Goal: Check status: Check status

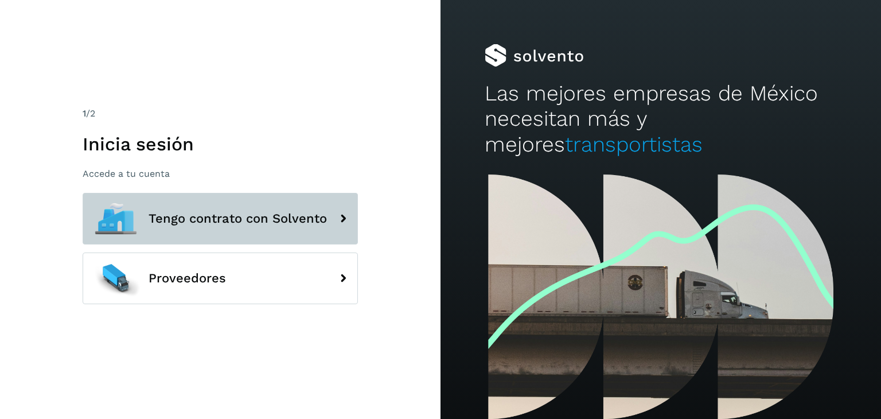
click at [194, 237] on button "Tengo contrato con Solvento" at bounding box center [220, 219] width 275 height 52
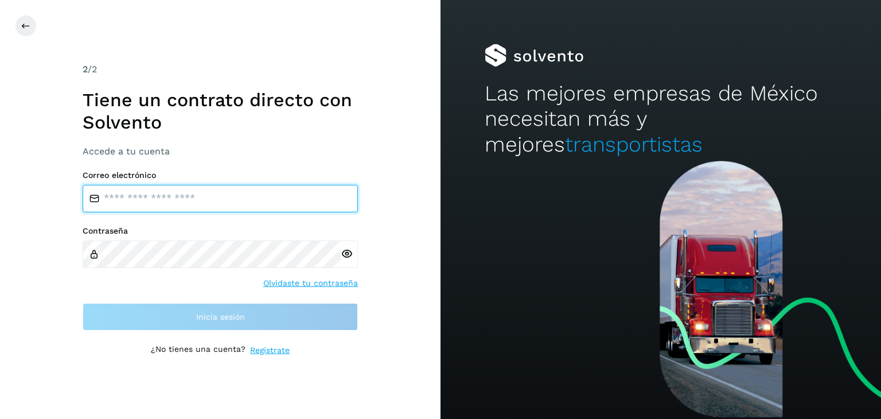
click at [154, 204] on input "email" at bounding box center [220, 199] width 275 height 28
type input "*"
type input "**********"
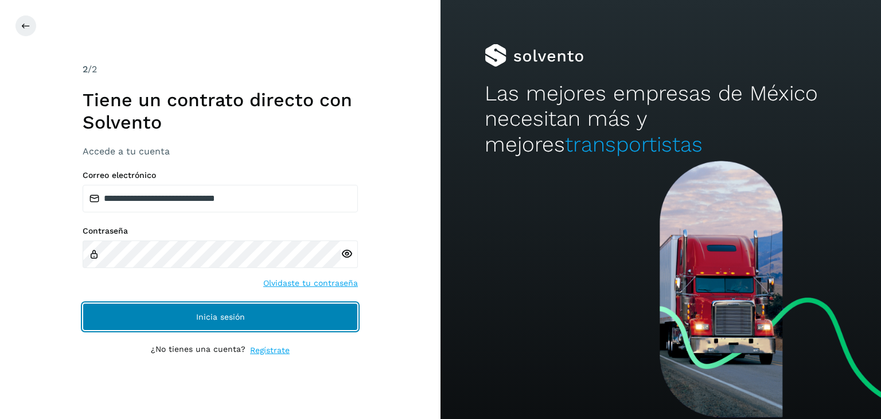
click at [120, 324] on button "Inicia sesión" at bounding box center [220, 317] width 275 height 28
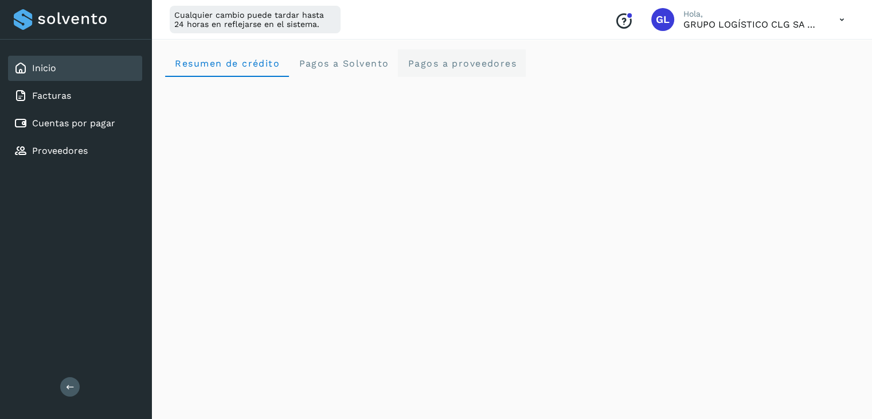
click at [472, 63] on span "Pagos a proveedores" at bounding box center [462, 63] width 110 height 11
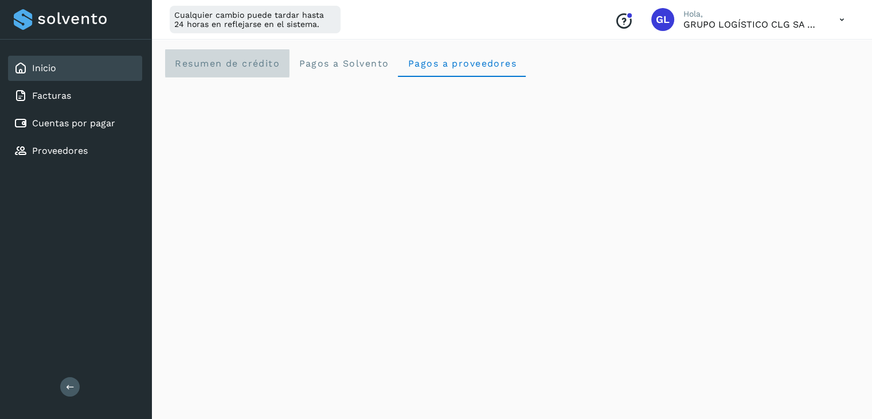
click at [193, 63] on span "Resumen de crédito" at bounding box center [227, 63] width 106 height 11
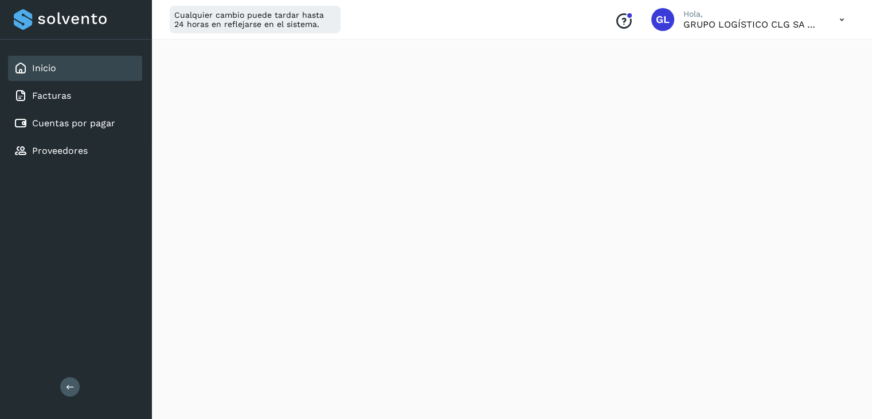
scroll to position [172, 0]
click at [55, 123] on link "Cuentas por pagar" at bounding box center [73, 123] width 83 height 11
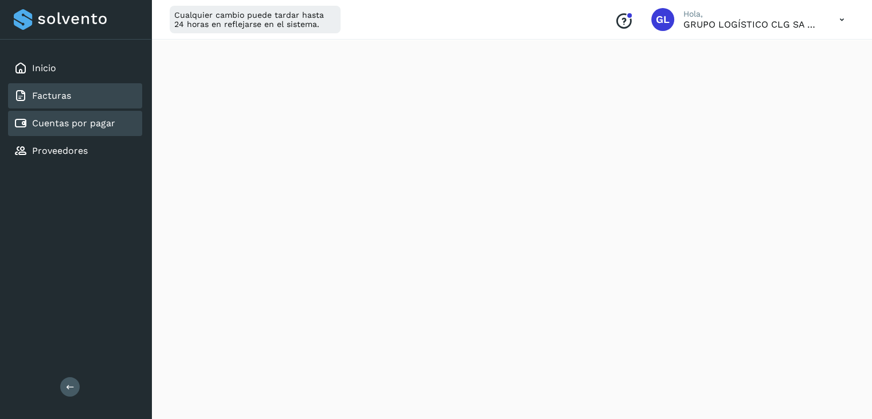
click at [66, 101] on div "Facturas" at bounding box center [42, 96] width 57 height 14
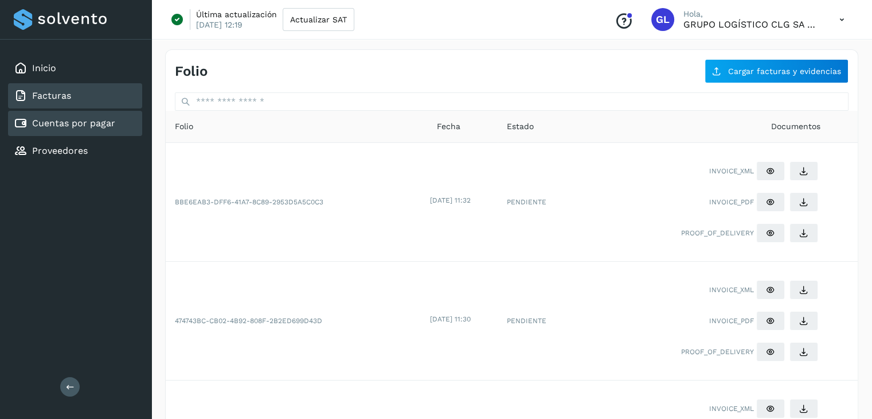
click at [77, 129] on div "Cuentas por pagar" at bounding box center [75, 123] width 134 height 25
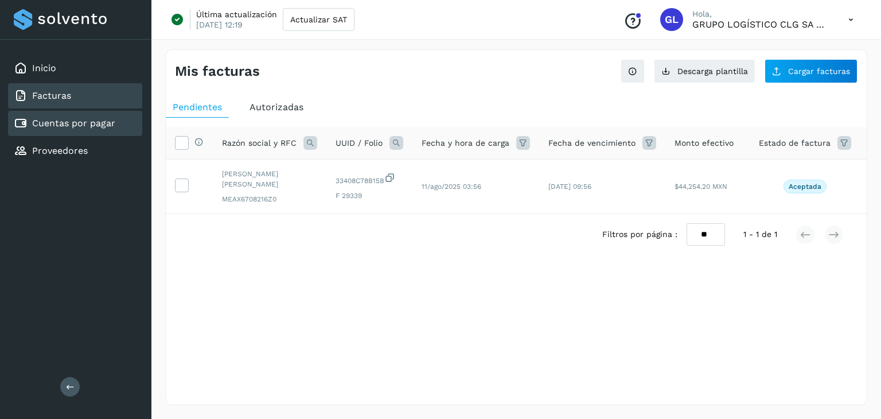
click at [87, 96] on div "Facturas" at bounding box center [75, 95] width 134 height 25
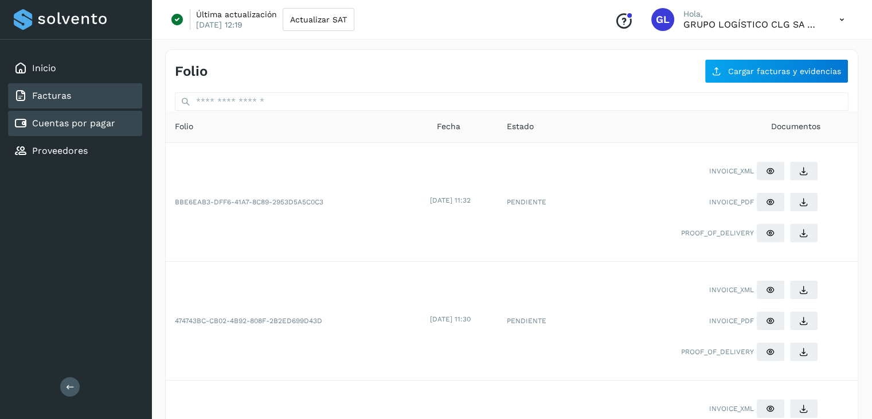
click at [79, 126] on link "Cuentas por pagar" at bounding box center [73, 123] width 83 height 11
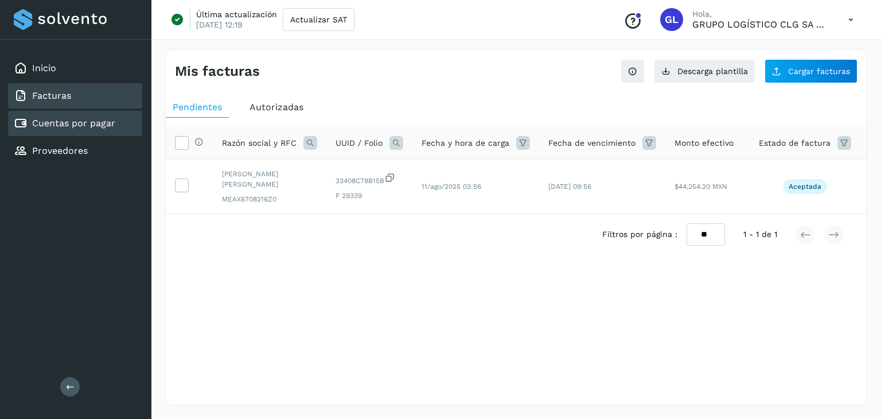
click at [57, 90] on link "Facturas" at bounding box center [51, 95] width 39 height 11
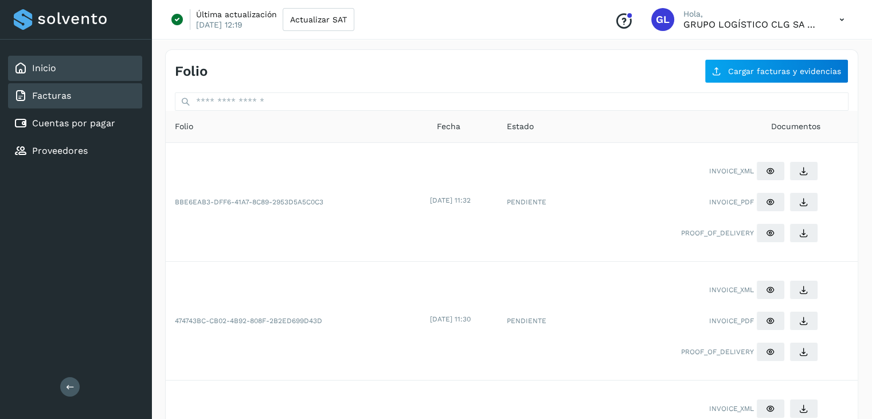
click at [103, 65] on div "Inicio" at bounding box center [75, 68] width 134 height 25
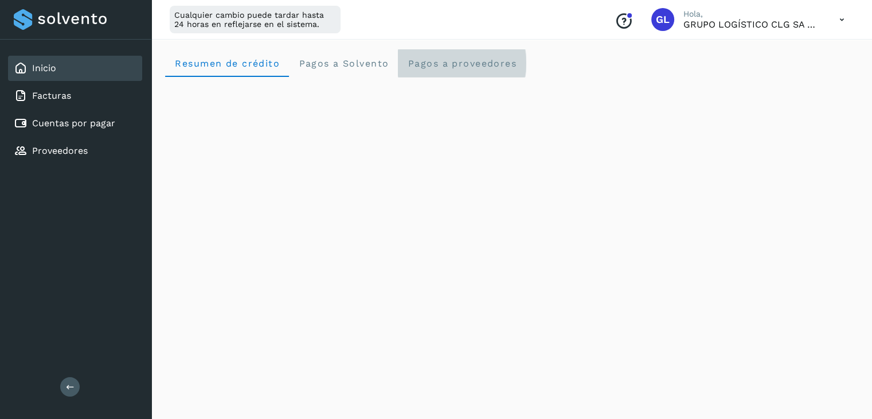
click at [472, 58] on span "Pagos a proveedores" at bounding box center [462, 63] width 110 height 11
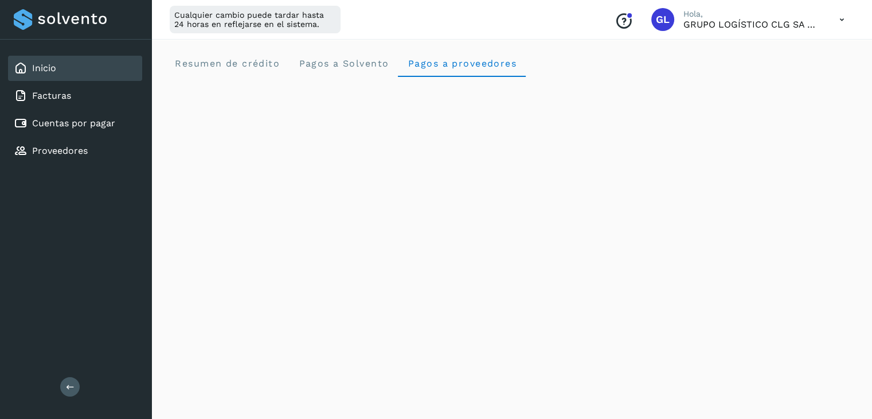
click at [60, 107] on div "Inicio Facturas Cuentas por pagar Proveedores" at bounding box center [75, 110] width 151 height 140
click at [58, 100] on link "Facturas" at bounding box center [51, 95] width 39 height 11
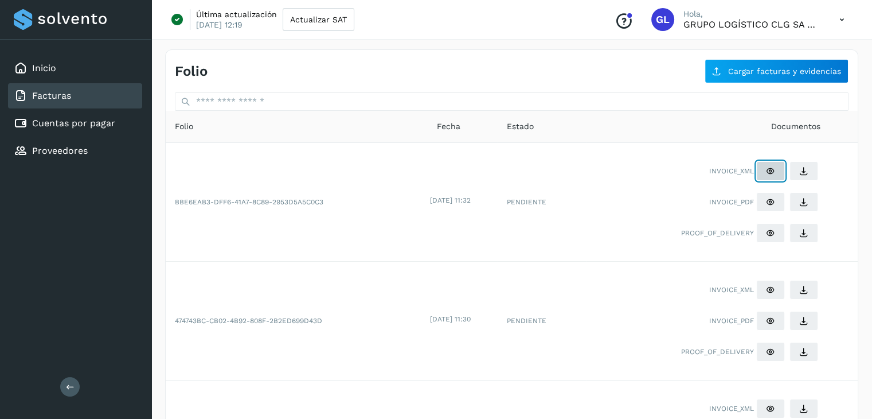
click at [768, 171] on icon at bounding box center [770, 170] width 9 height 9
click at [806, 172] on icon at bounding box center [803, 170] width 9 height 9
click at [536, 175] on td "PENDIENTE" at bounding box center [542, 202] width 89 height 119
click at [744, 168] on span "INVOICE_XML" at bounding box center [731, 171] width 45 height 10
click at [60, 146] on link "Proveedores" at bounding box center [60, 150] width 56 height 11
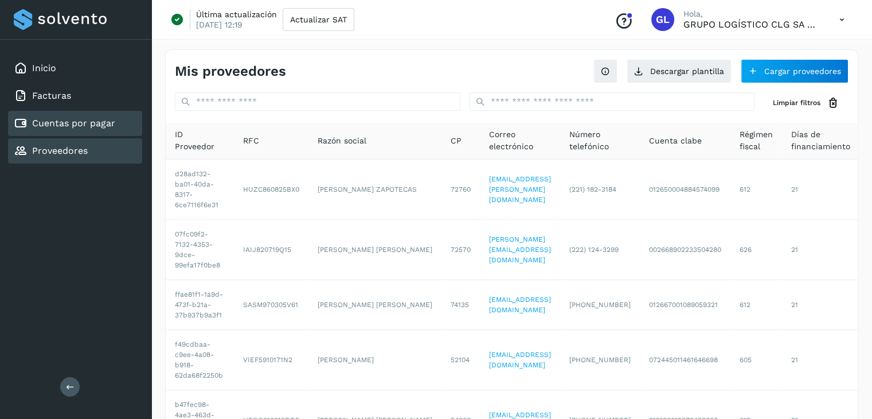
click at [55, 118] on link "Cuentas por pagar" at bounding box center [73, 123] width 83 height 11
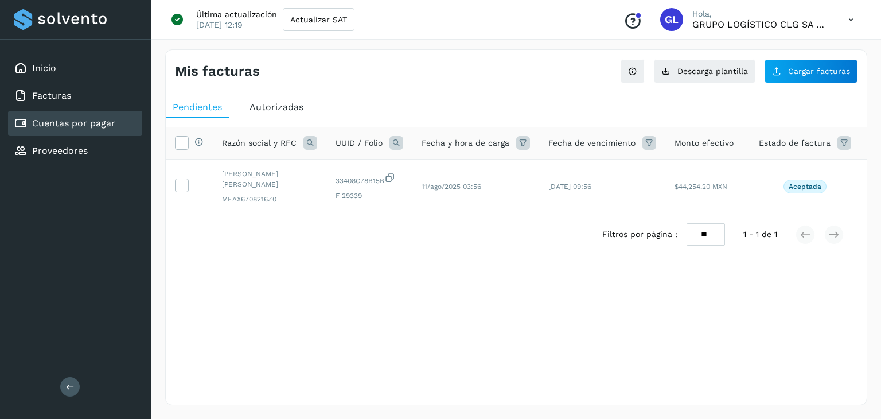
click at [274, 106] on span "Autorizadas" at bounding box center [276, 106] width 54 height 11
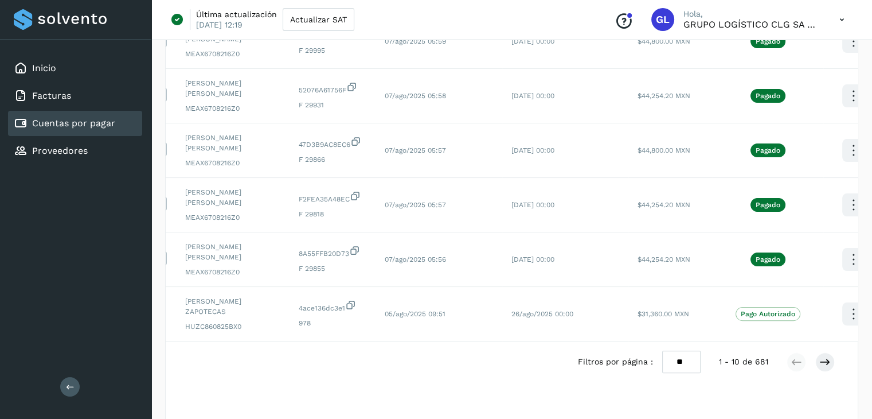
scroll to position [0, 23]
click at [826, 356] on icon at bounding box center [824, 361] width 11 height 11
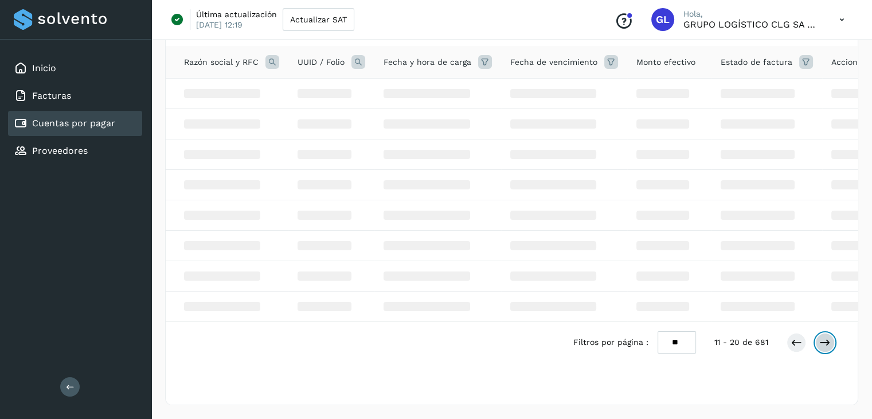
scroll to position [363, 0]
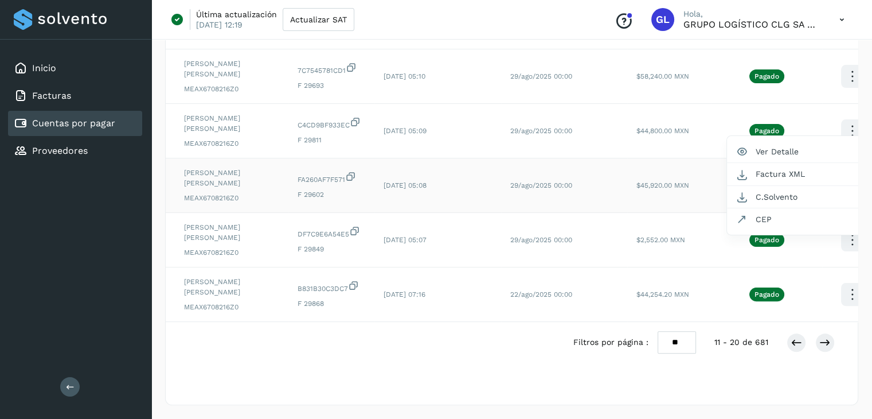
scroll to position [383, 0]
drag, startPoint x: 619, startPoint y: 315, endPoint x: 658, endPoint y: 317, distance: 39.6
click at [658, 317] on div at bounding box center [436, 209] width 872 height 419
click at [826, 341] on icon at bounding box center [824, 342] width 11 height 11
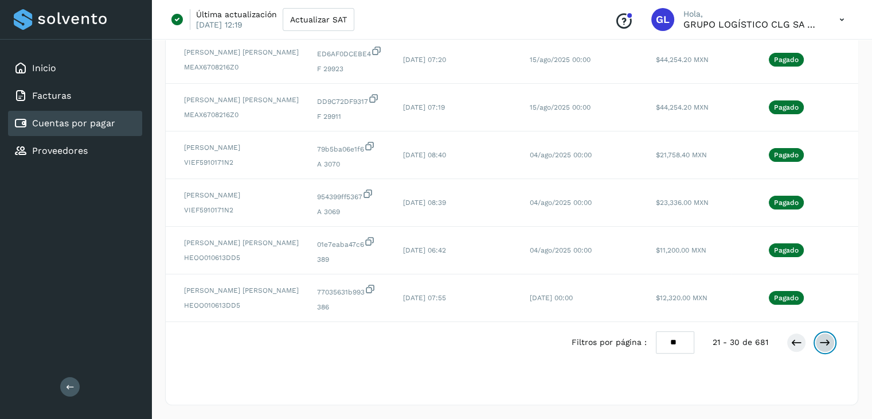
click at [826, 341] on icon at bounding box center [824, 342] width 11 height 11
click at [826, 341] on button at bounding box center [824, 342] width 19 height 19
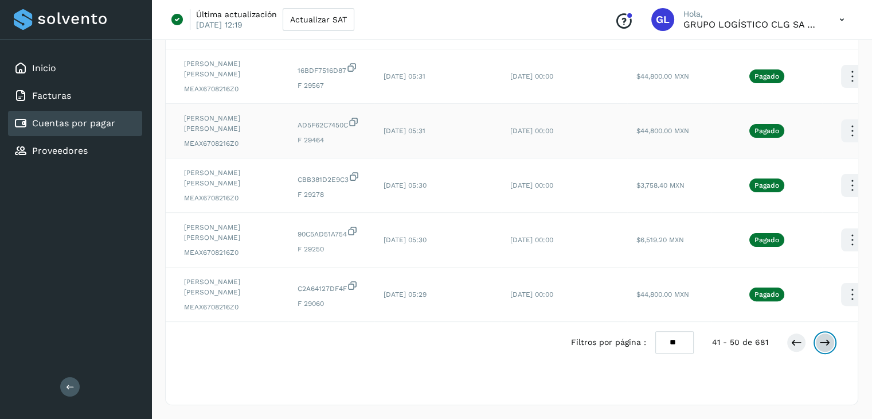
scroll to position [390, 0]
click at [795, 338] on icon at bounding box center [796, 342] width 11 height 11
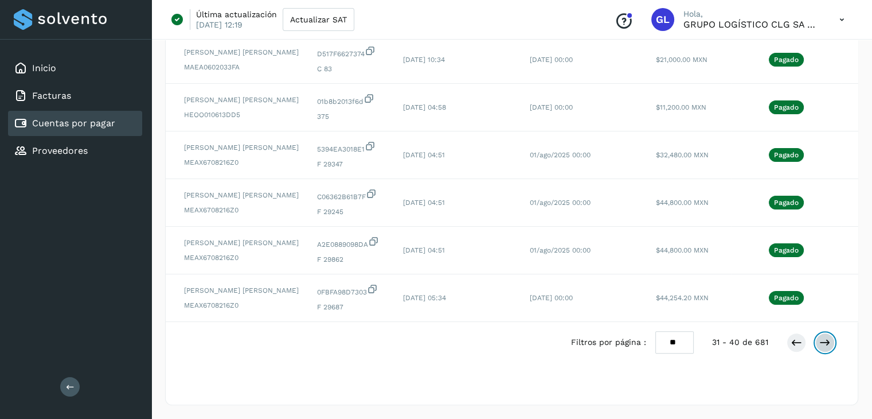
click at [828, 341] on icon at bounding box center [824, 342] width 11 height 11
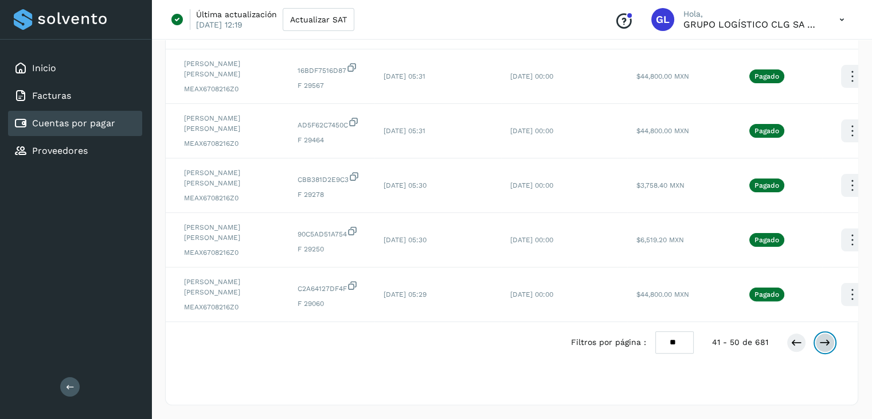
click at [828, 341] on icon at bounding box center [824, 342] width 11 height 11
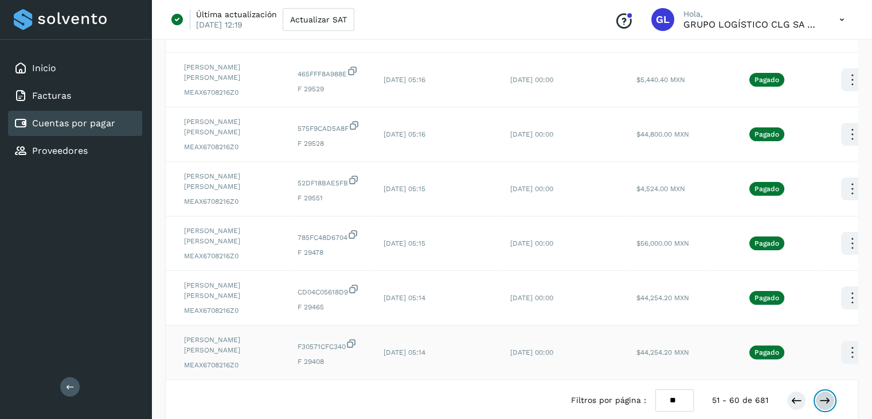
scroll to position [344, 0]
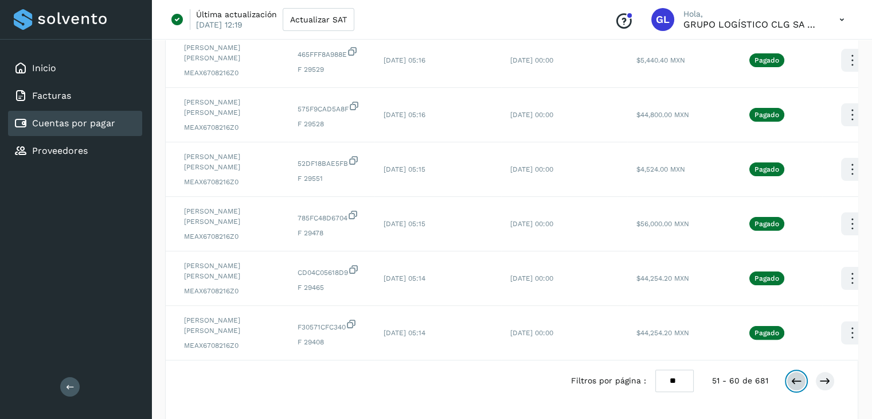
click at [790, 386] on button at bounding box center [796, 380] width 19 height 19
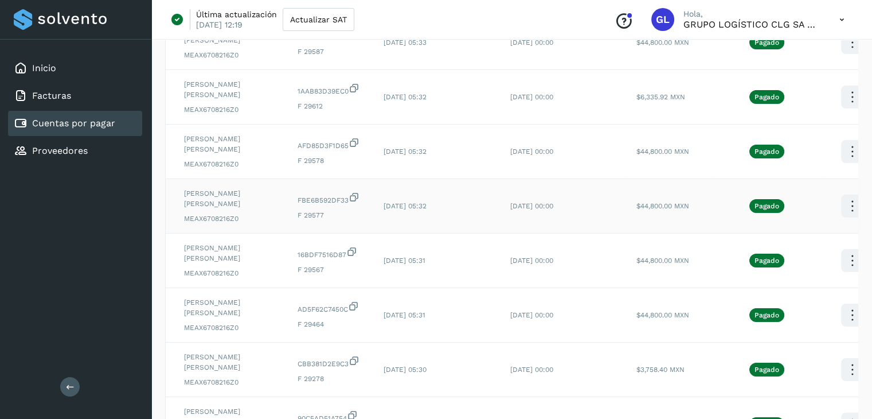
scroll to position [229, 0]
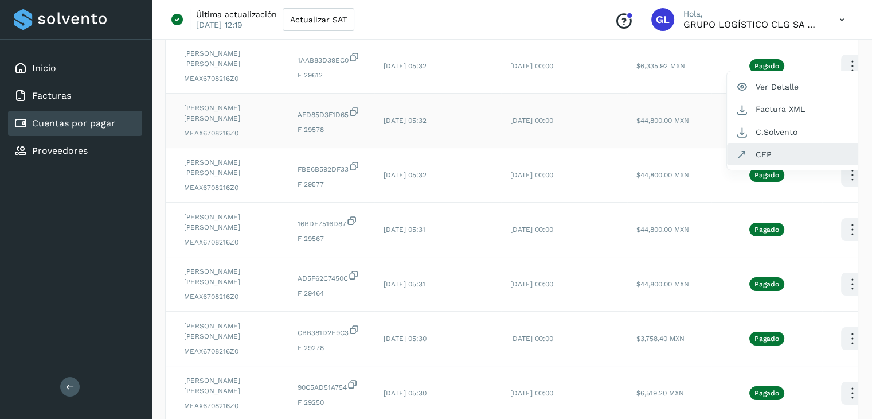
click at [778, 153] on button "CEP" at bounding box center [795, 154] width 136 height 22
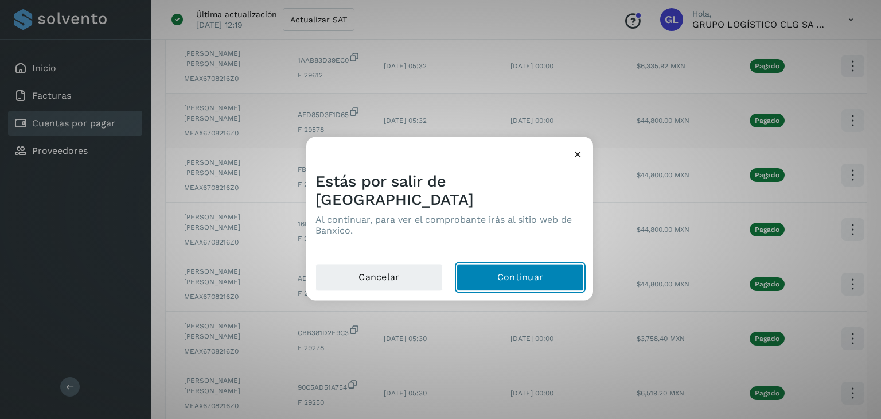
click at [494, 271] on button "Continuar" at bounding box center [519, 278] width 127 height 28
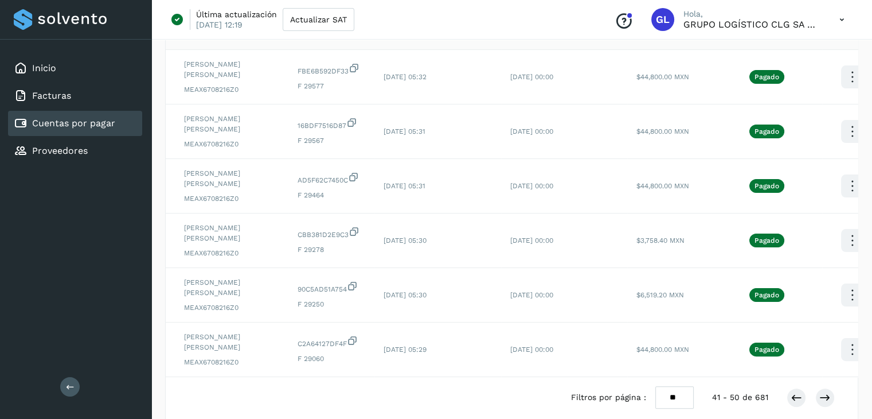
scroll to position [390, 0]
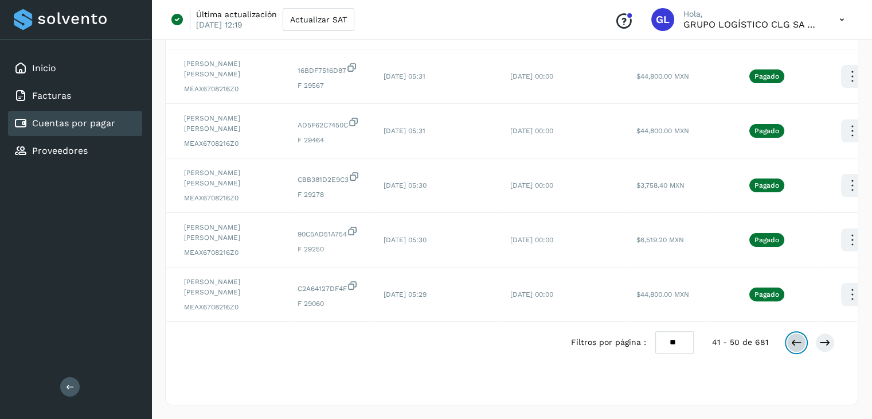
click at [796, 343] on icon at bounding box center [796, 342] width 11 height 11
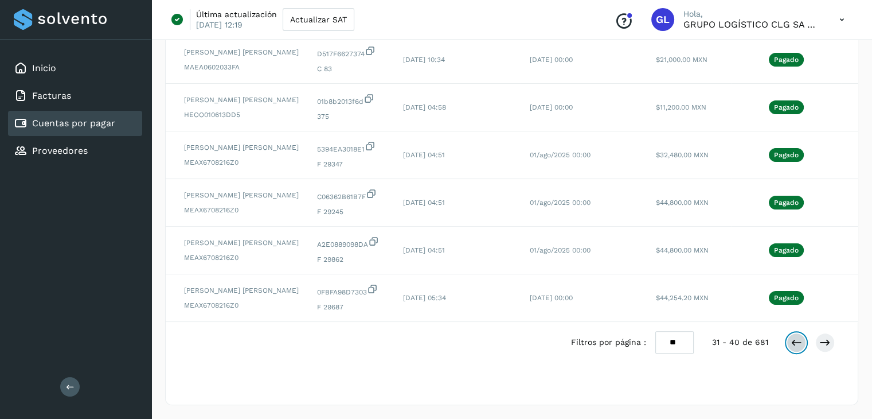
click at [802, 338] on button at bounding box center [796, 342] width 19 height 19
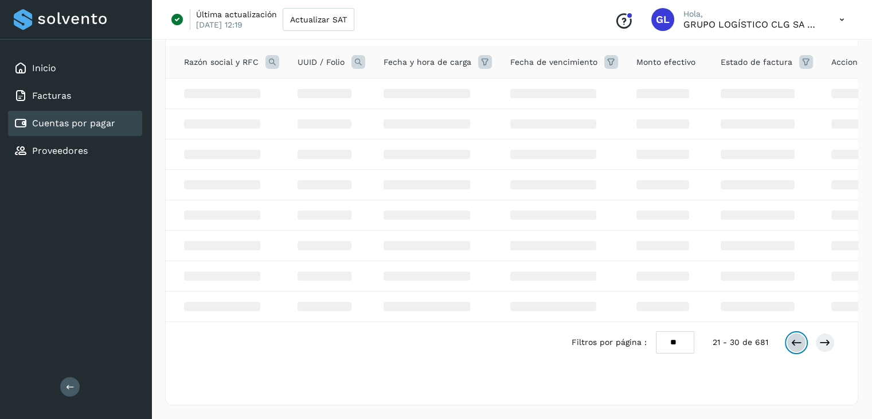
scroll to position [376, 0]
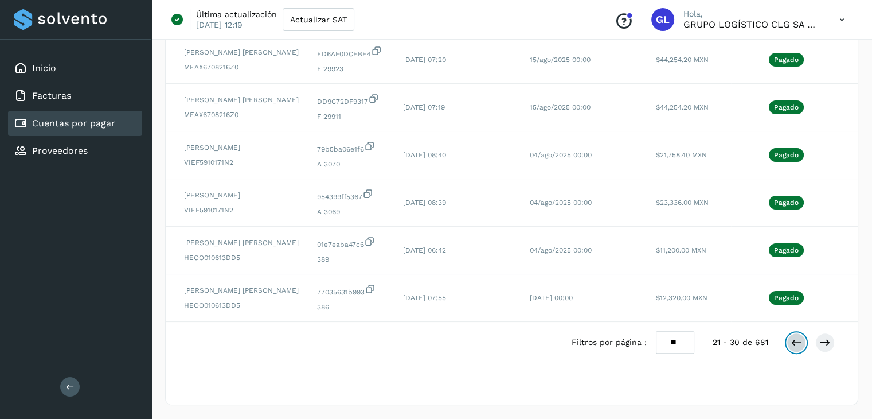
click at [798, 350] on button at bounding box center [796, 342] width 19 height 19
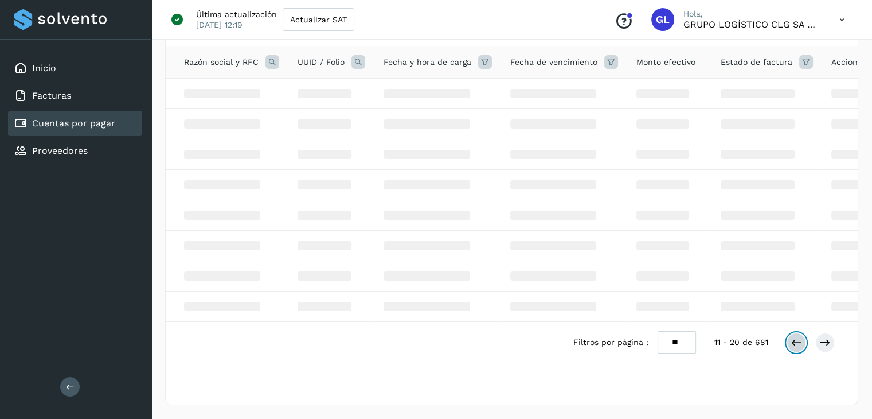
scroll to position [383, 0]
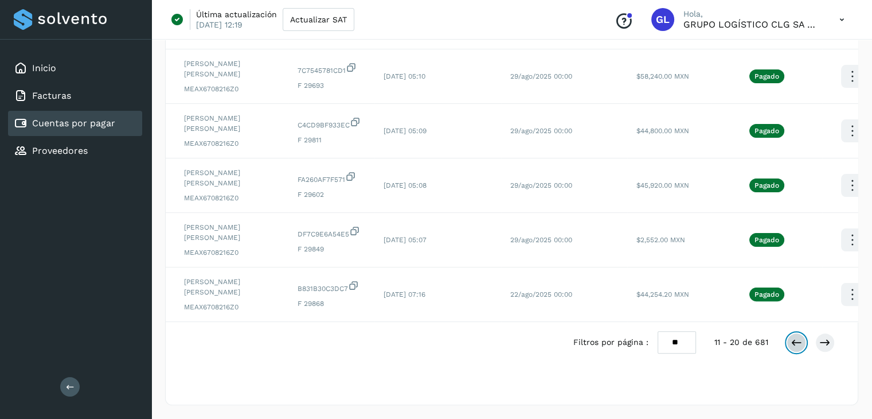
click at [795, 343] on icon at bounding box center [796, 342] width 11 height 11
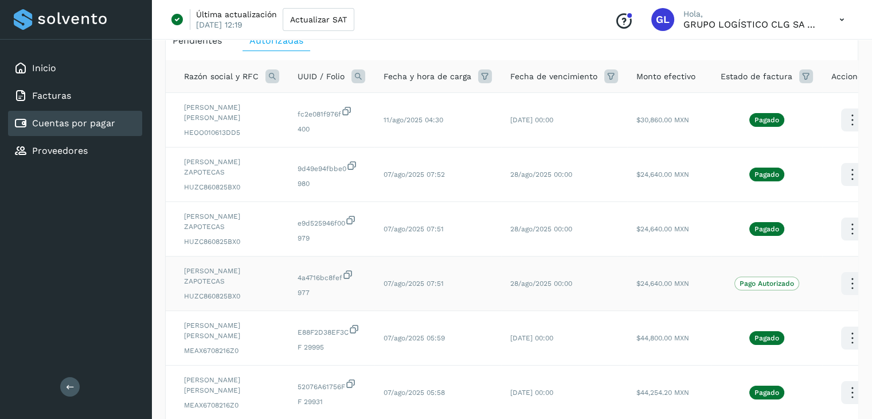
scroll to position [191, 0]
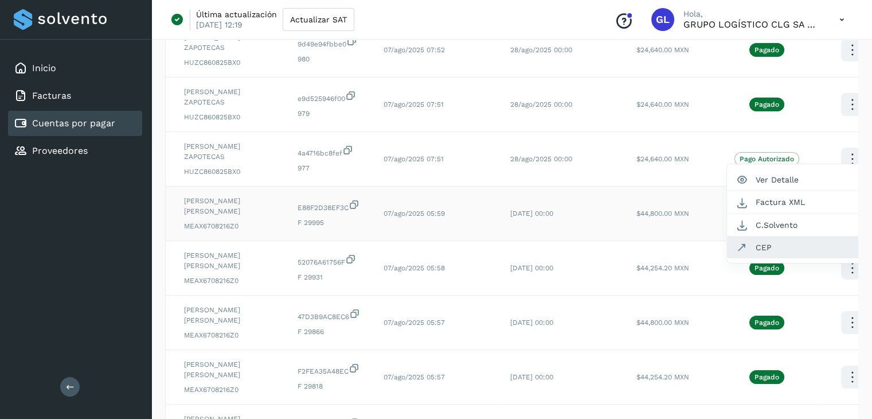
click at [772, 236] on button "CEP" at bounding box center [795, 247] width 136 height 22
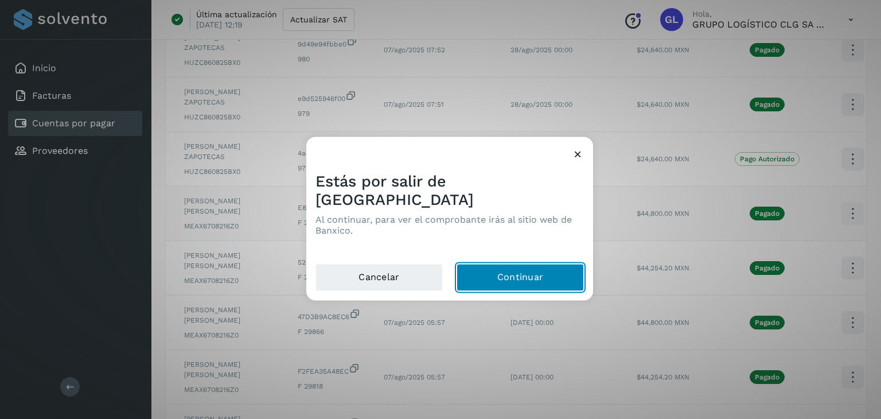
click at [502, 269] on button "Continuar" at bounding box center [519, 278] width 127 height 28
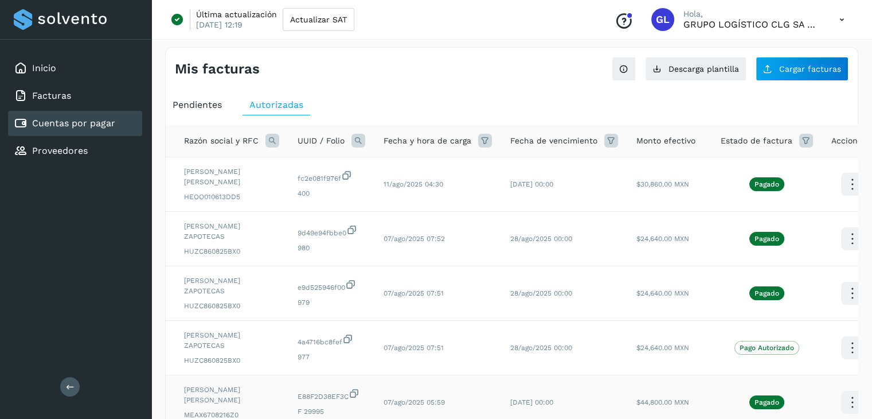
scroll to position [0, 0]
